Goal: Information Seeking & Learning: Learn about a topic

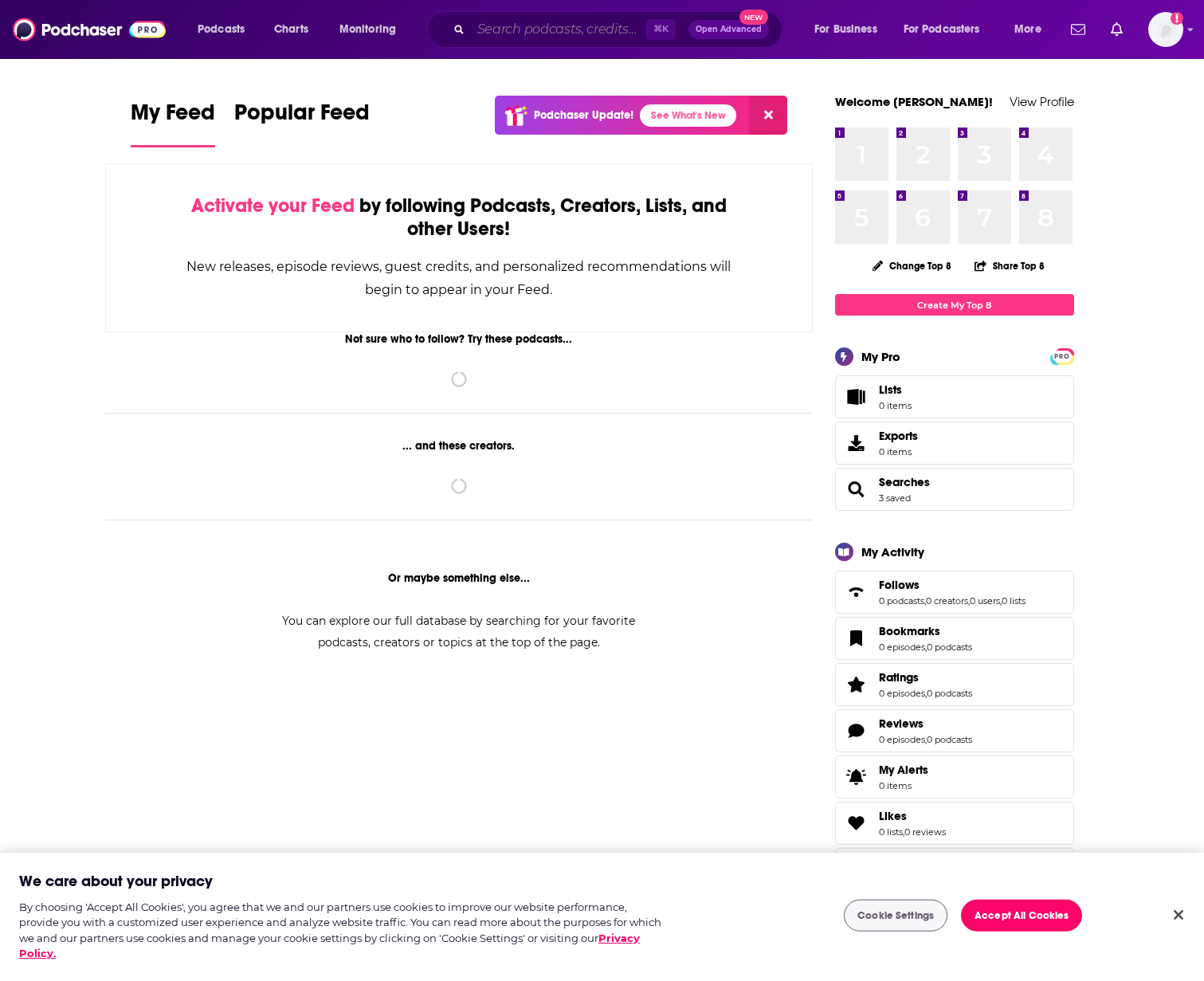
click at [535, 35] on input "Search podcasts, credits, & more..." at bounding box center [559, 30] width 176 height 26
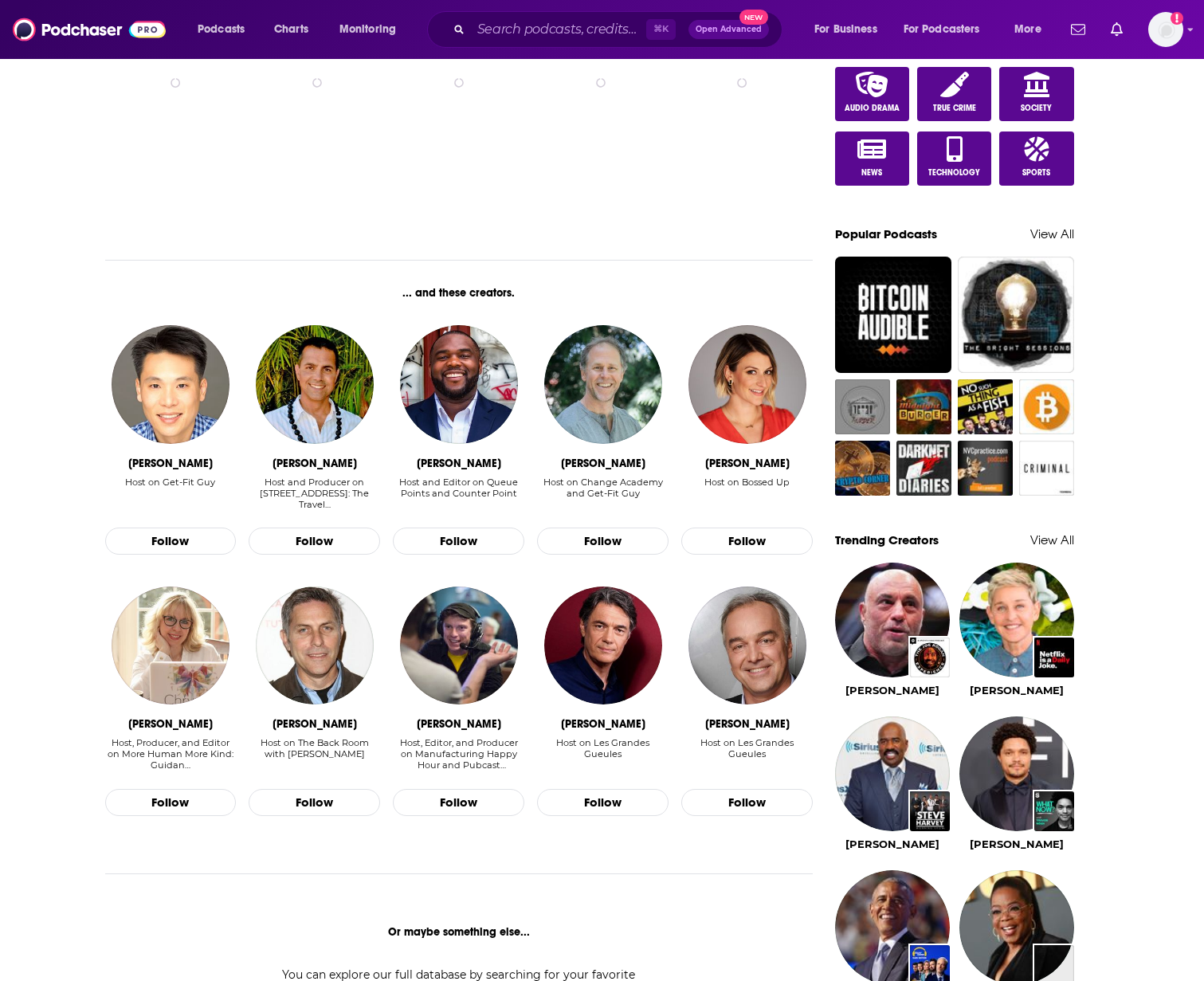
scroll to position [733, 0]
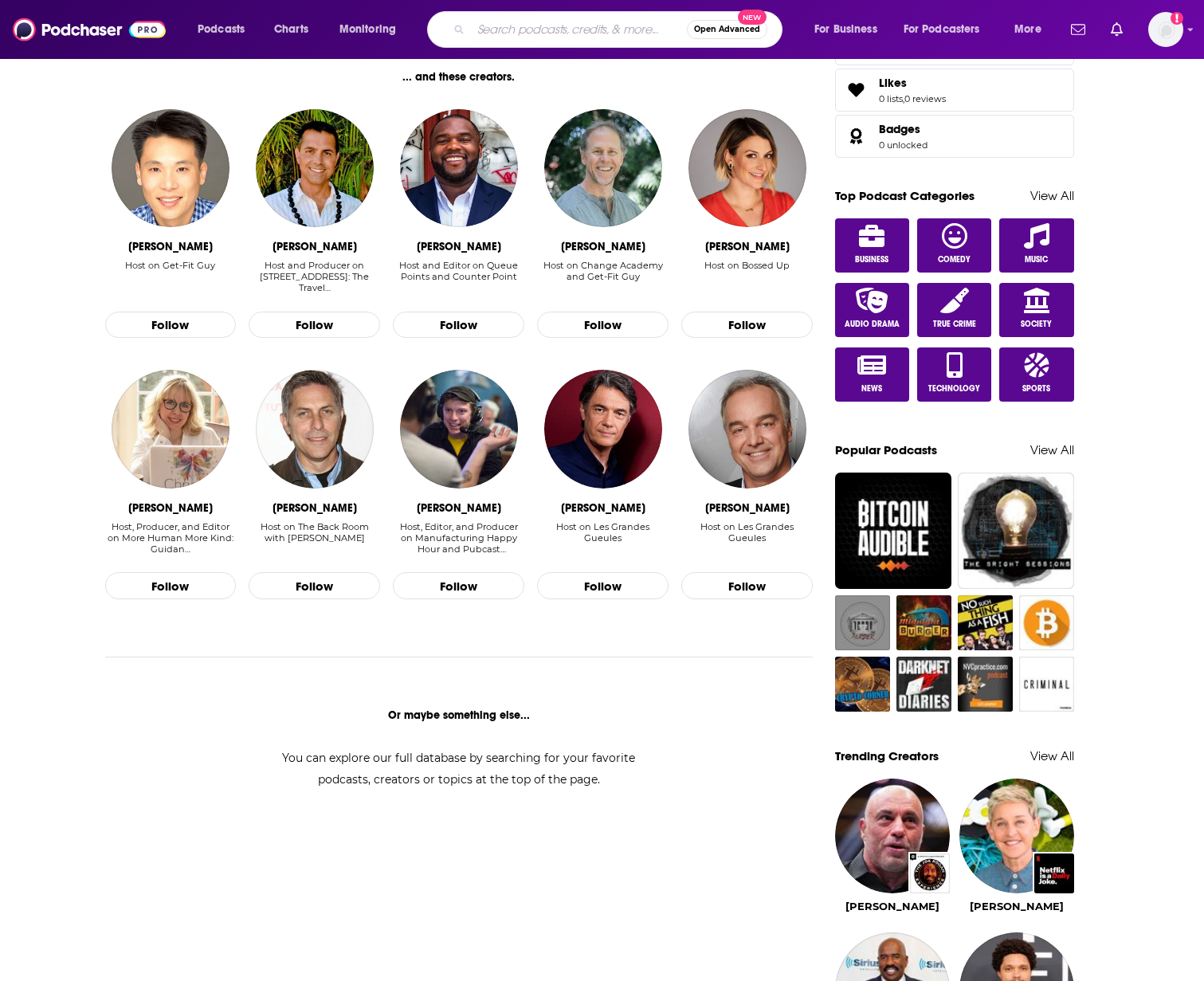
click at [535, 35] on input "Search podcasts, credits, & more..." at bounding box center [579, 30] width 216 height 26
type input "coral capital"
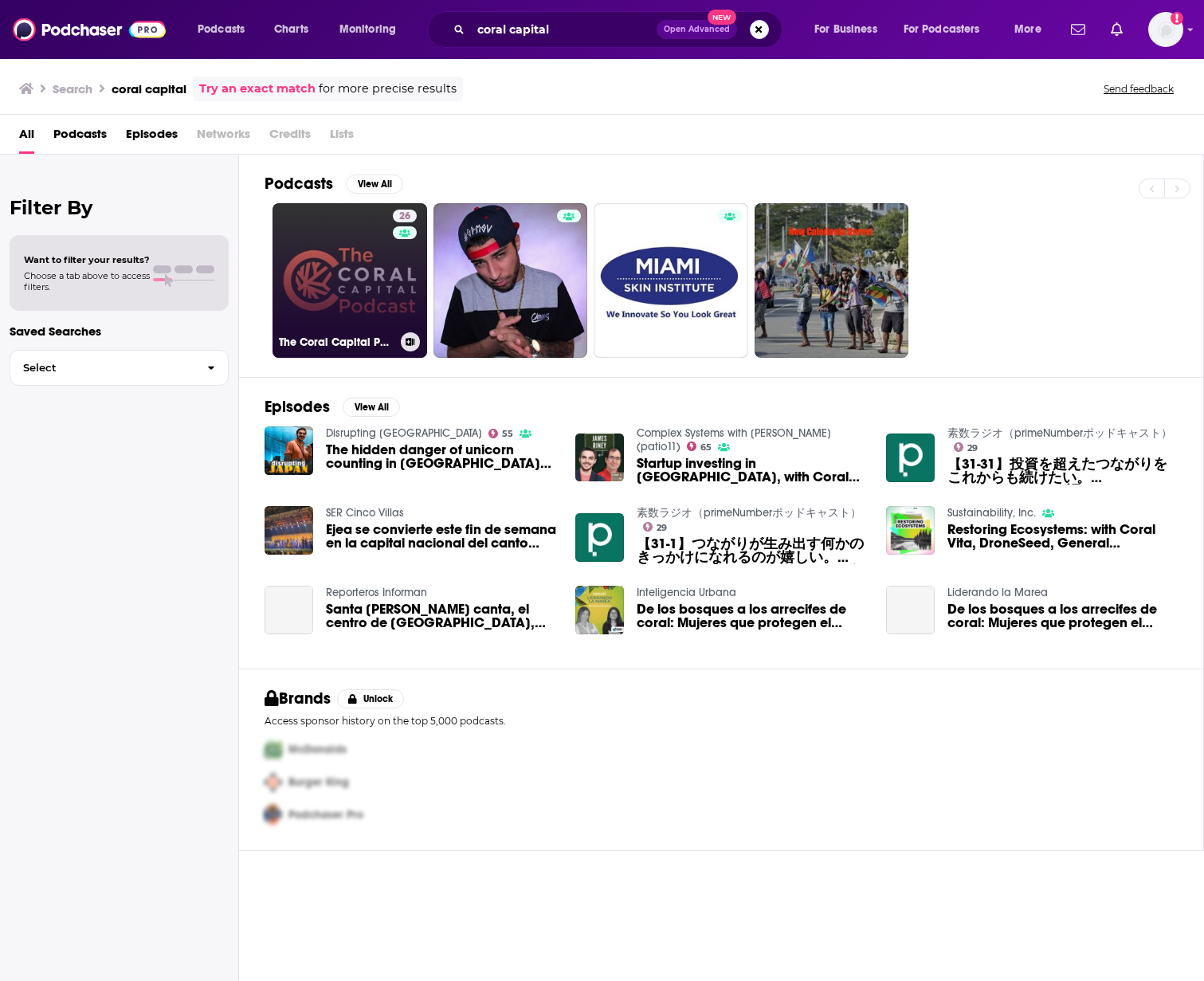
click at [360, 277] on link "26 The Coral Capital Podcast" at bounding box center [349, 280] width 154 height 154
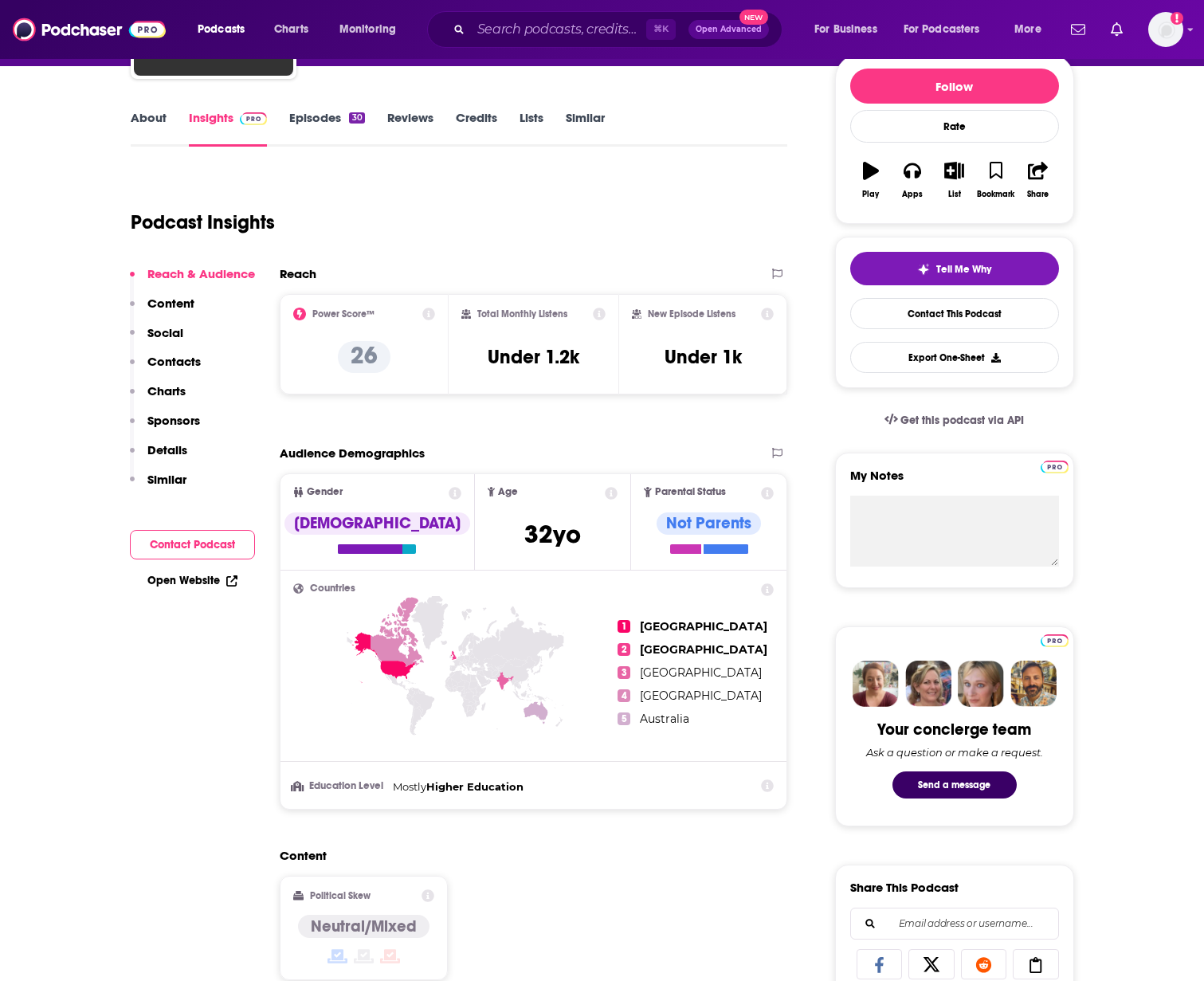
scroll to position [196, 0]
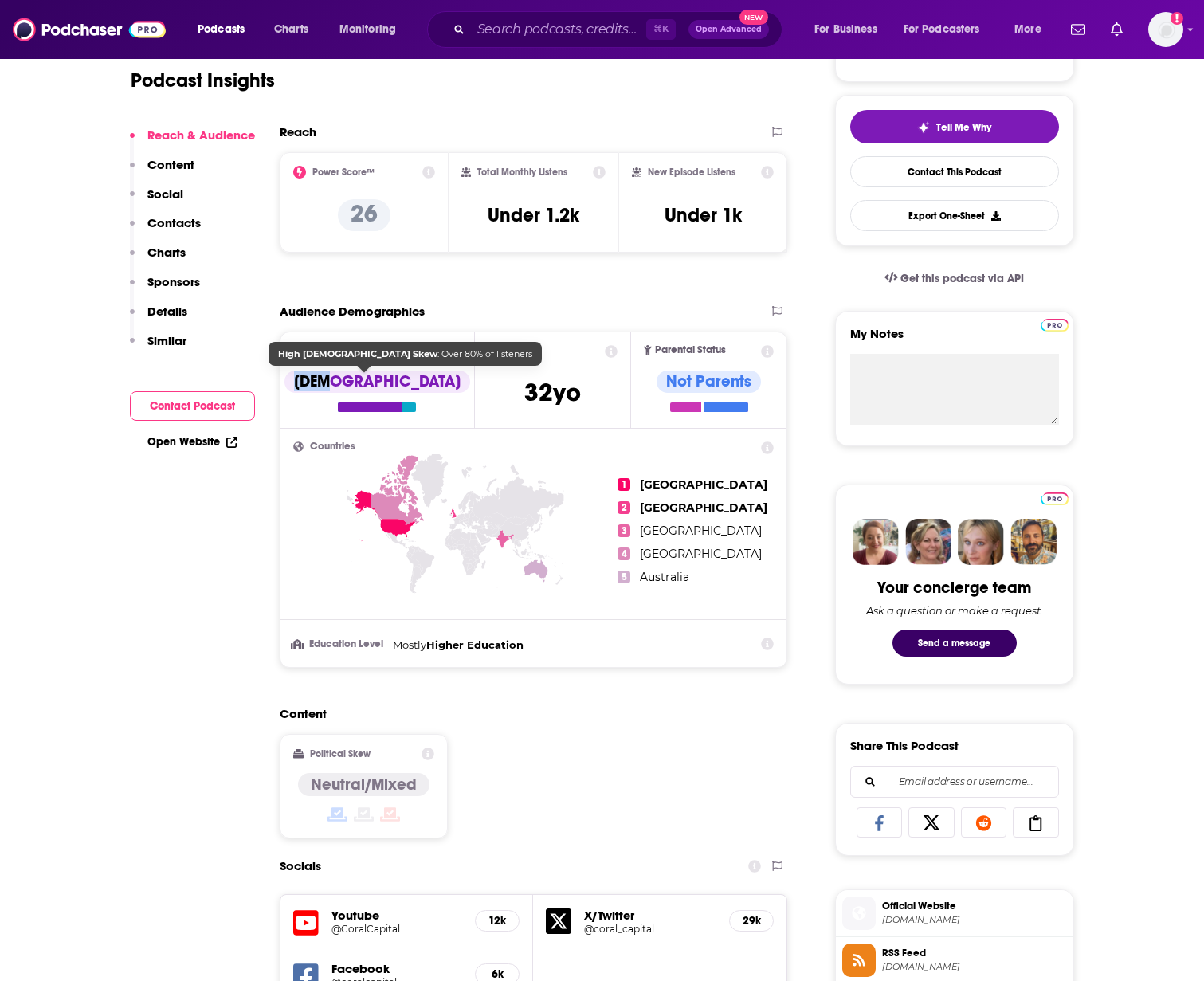
drag, startPoint x: 400, startPoint y: 381, endPoint x: 386, endPoint y: 383, distance: 14.1
click at [384, 383] on div "[DEMOGRAPHIC_DATA]" at bounding box center [377, 391] width 186 height 42
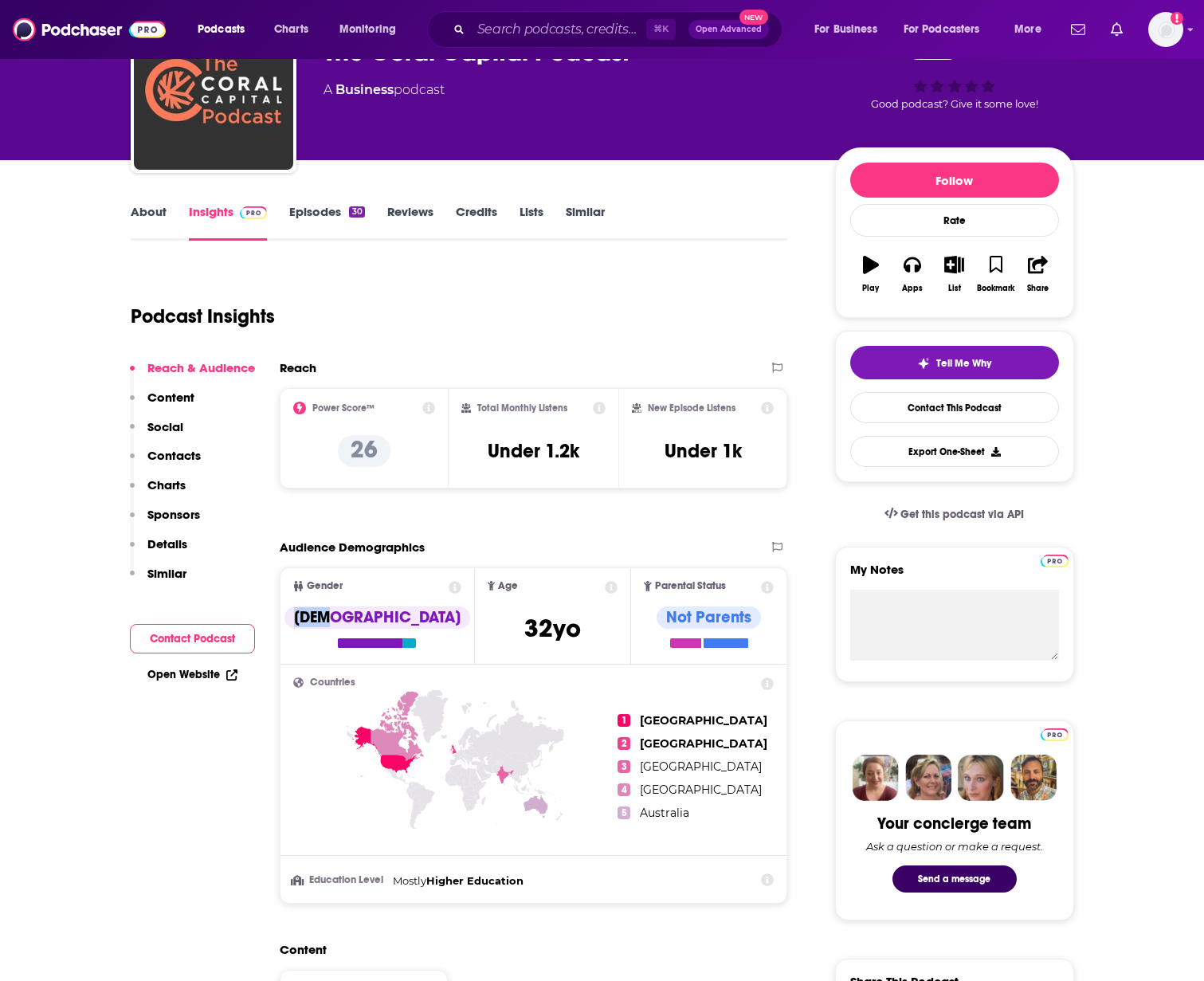
scroll to position [81, 0]
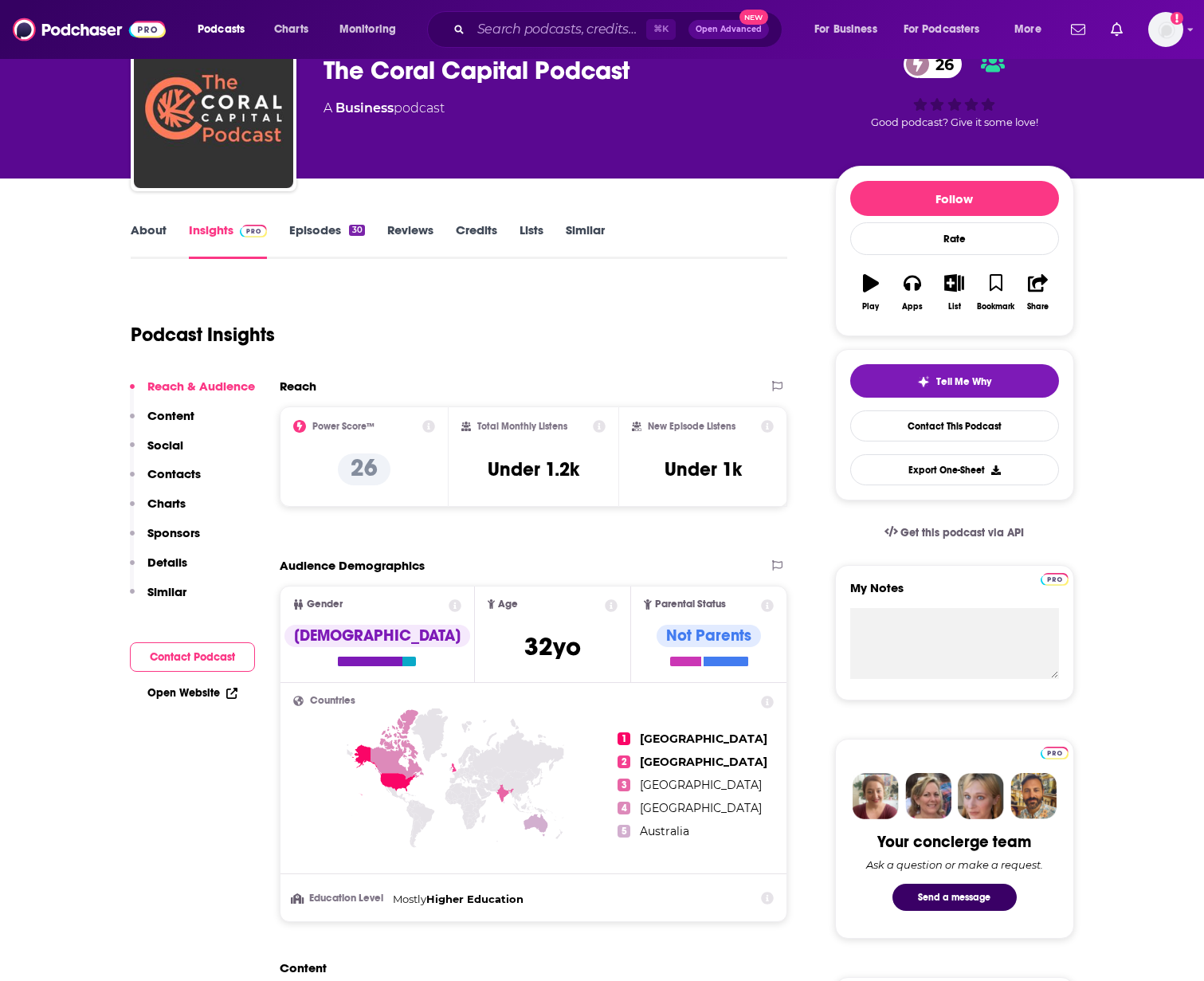
click at [424, 424] on icon at bounding box center [429, 426] width 13 height 13
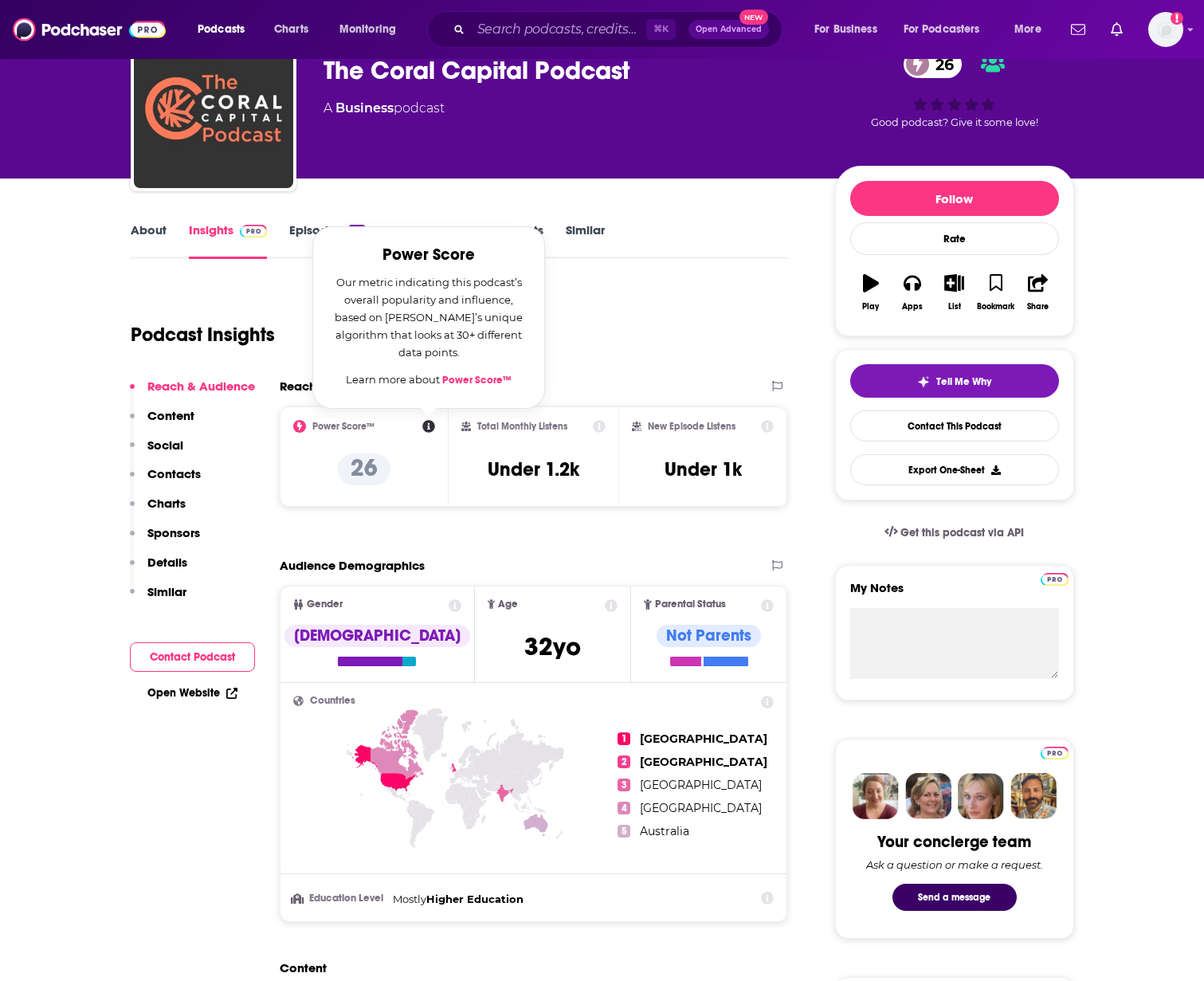
click at [477, 386] on link "Power Score™" at bounding box center [476, 380] width 69 height 13
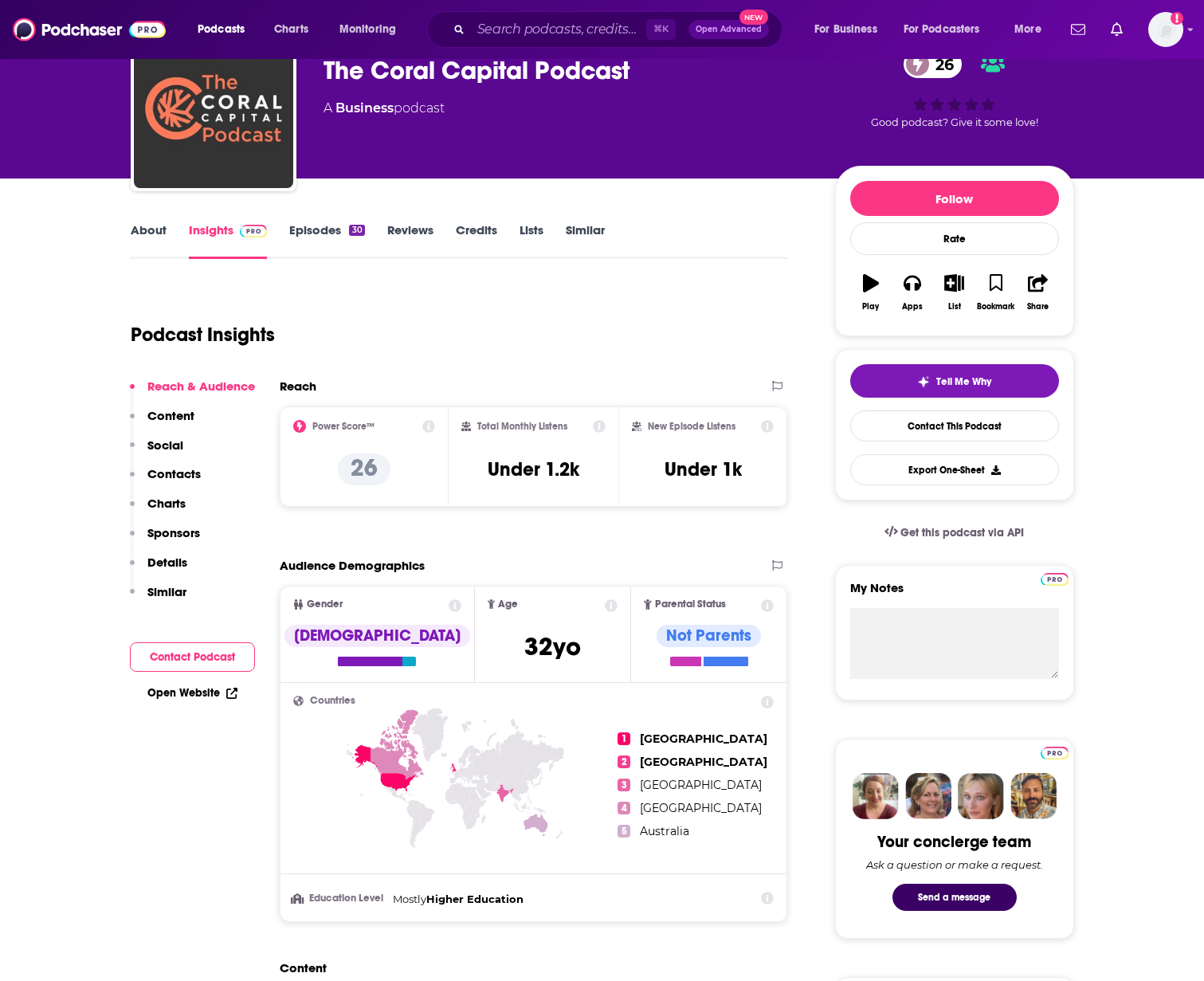
click at [634, 363] on div "Podcast Insights" at bounding box center [452, 325] width 645 height 81
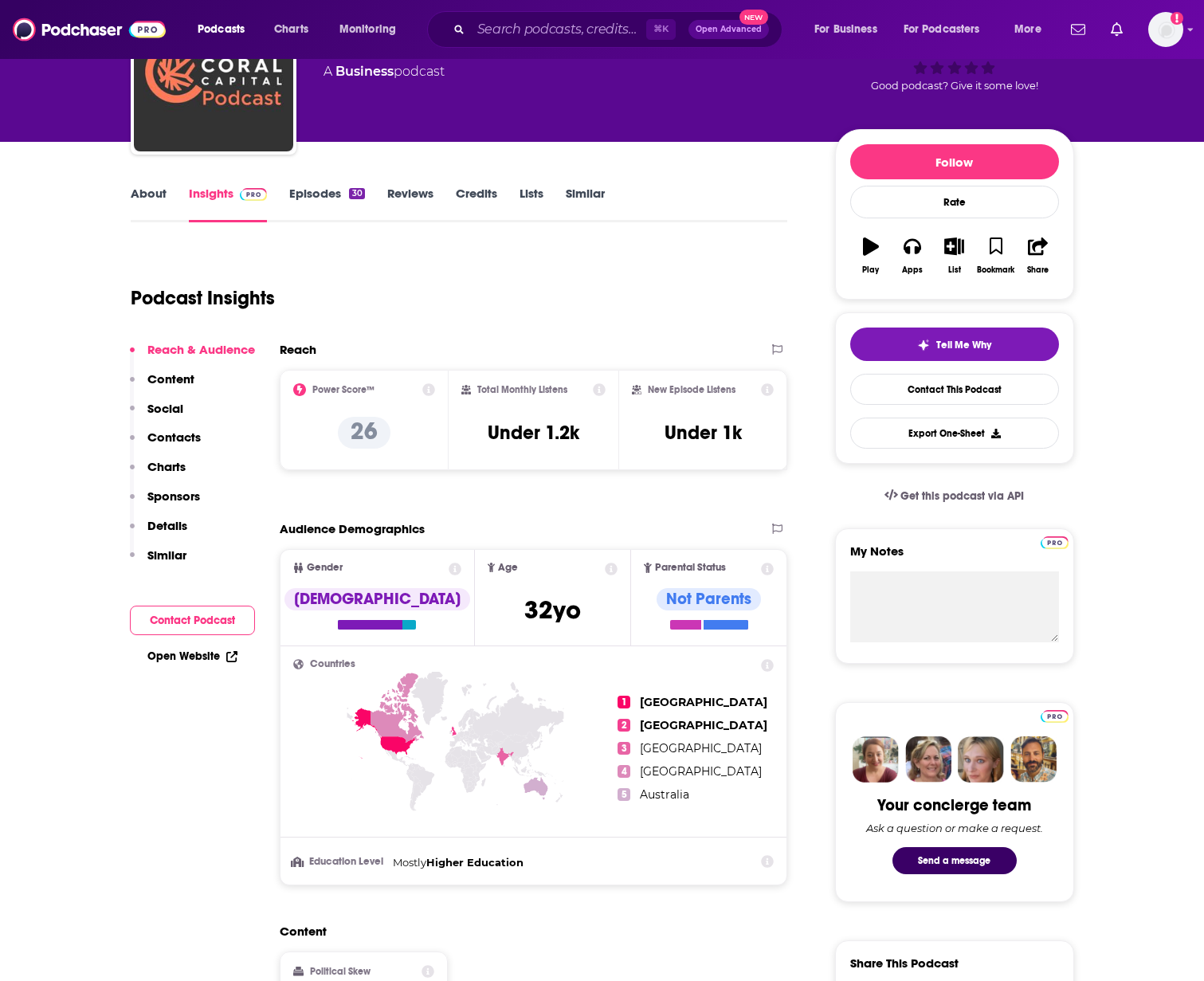
scroll to position [124, 0]
